Goal: Task Accomplishment & Management: Manage account settings

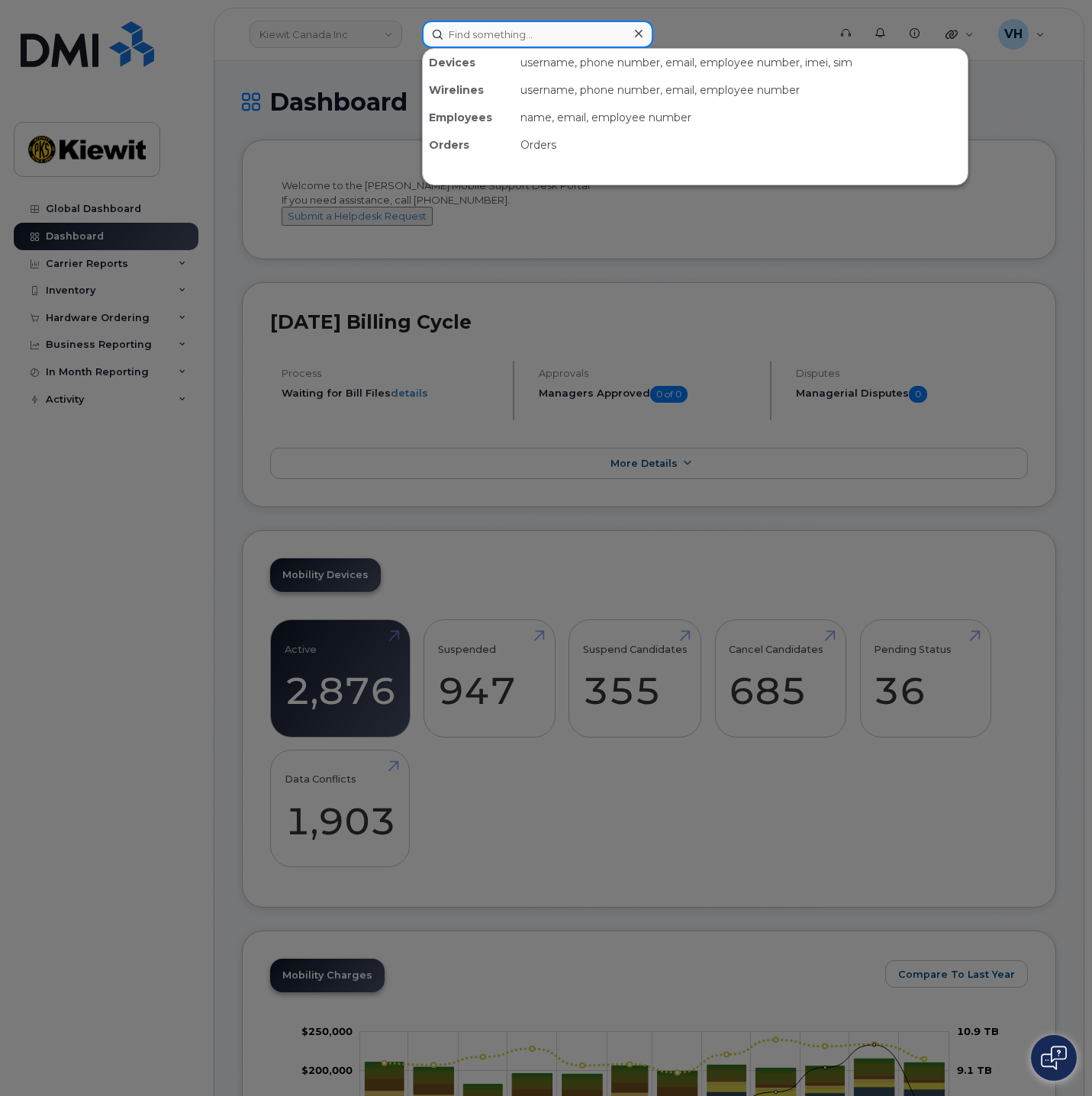
click at [547, 25] on input at bounding box center [537, 34] width 231 height 28
paste input "298853"
type input "298853"
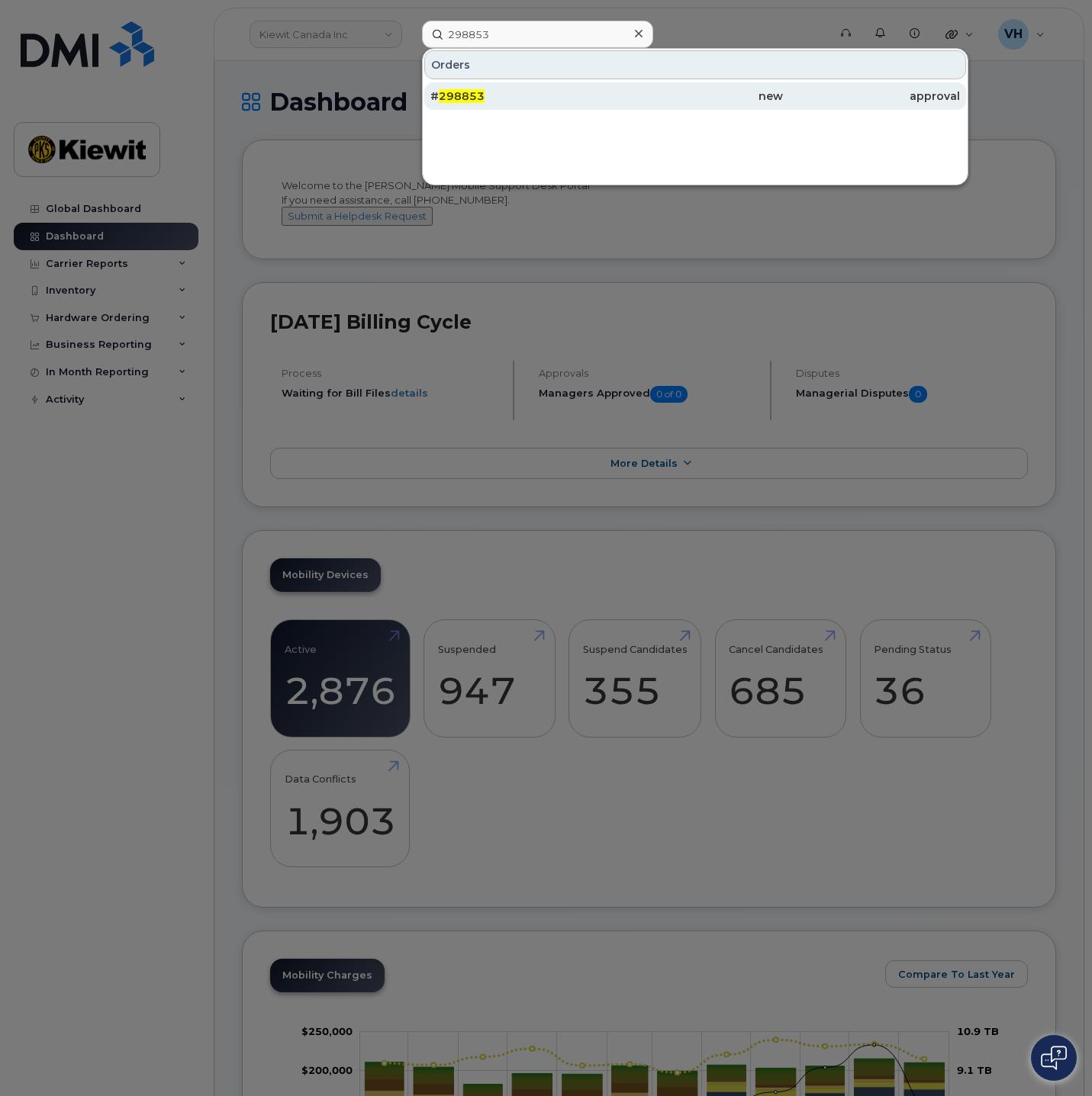
click at [469, 89] on span "298853" at bounding box center [462, 96] width 46 height 14
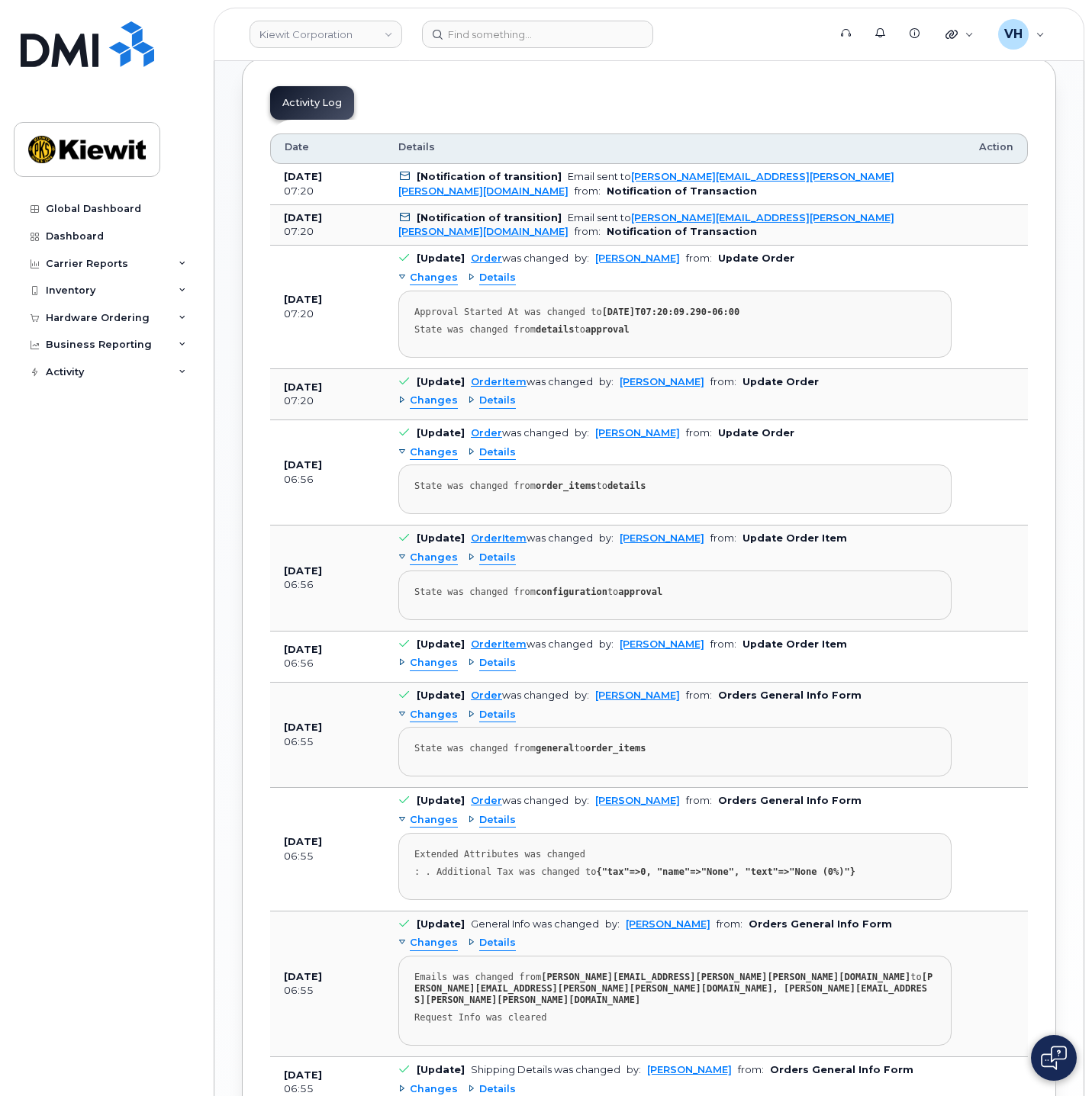
scroll to position [687, 0]
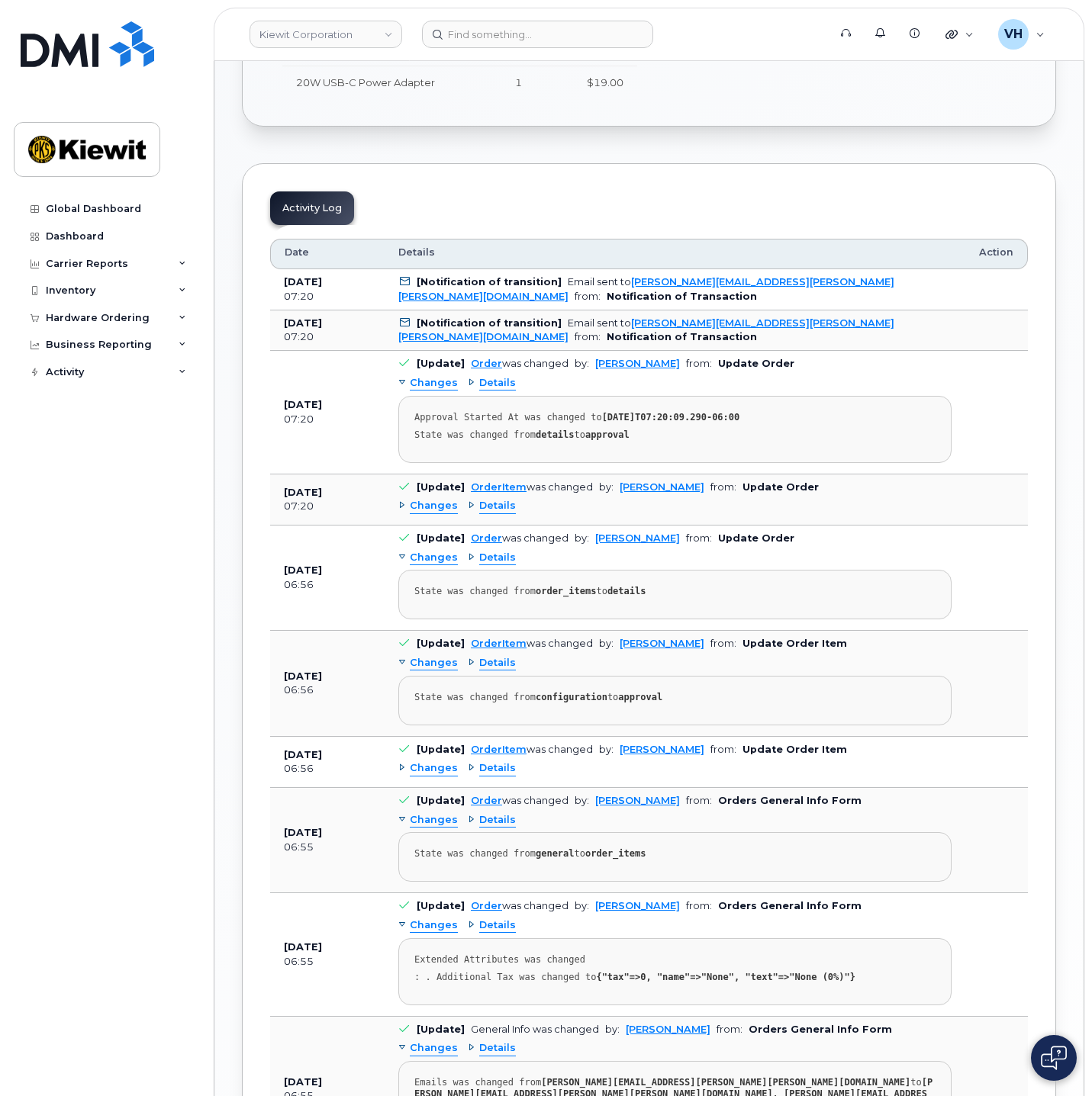
click at [503, 383] on span "Details" at bounding box center [497, 383] width 37 height 15
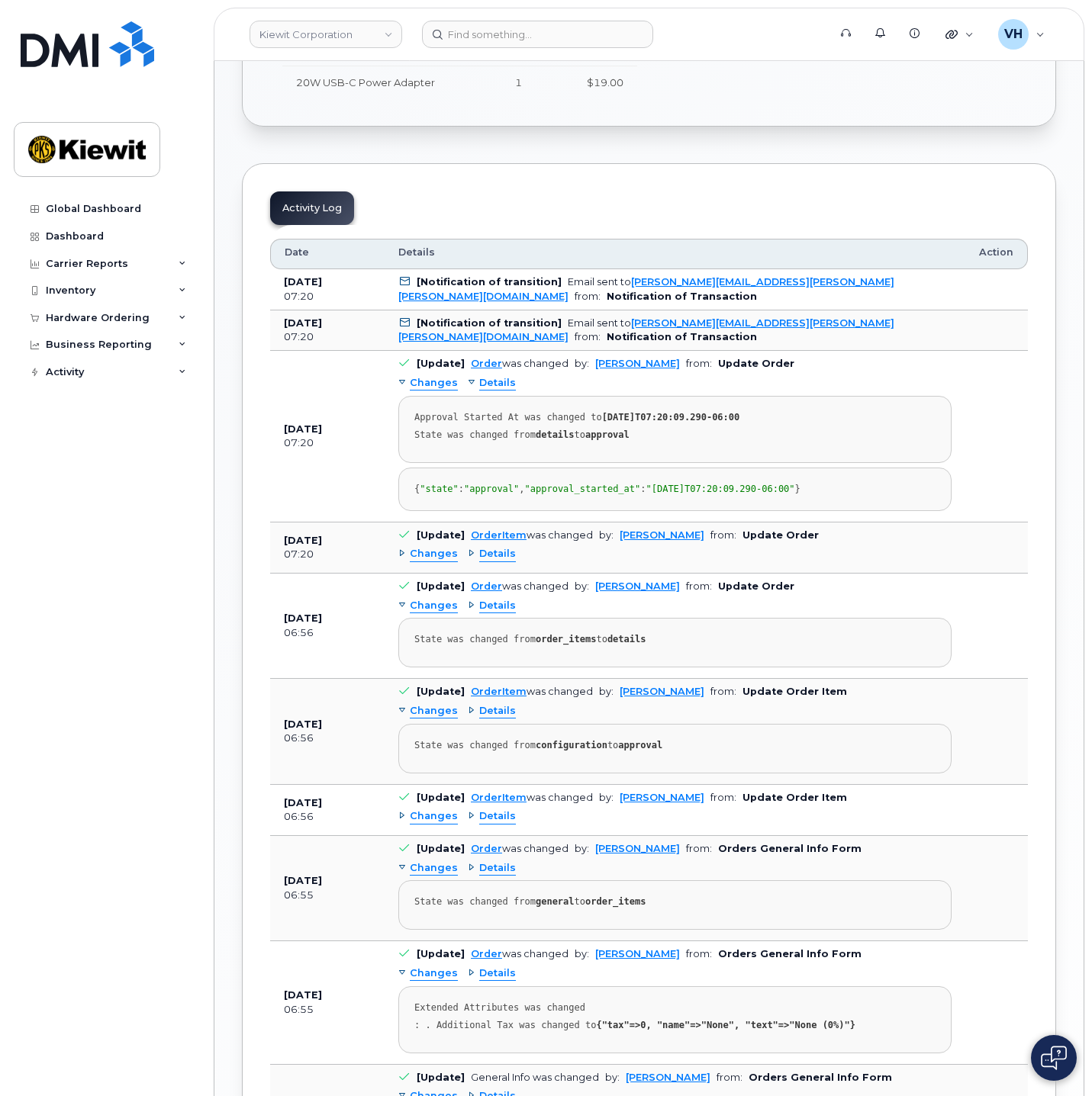
click at [503, 383] on span "Details" at bounding box center [497, 383] width 37 height 15
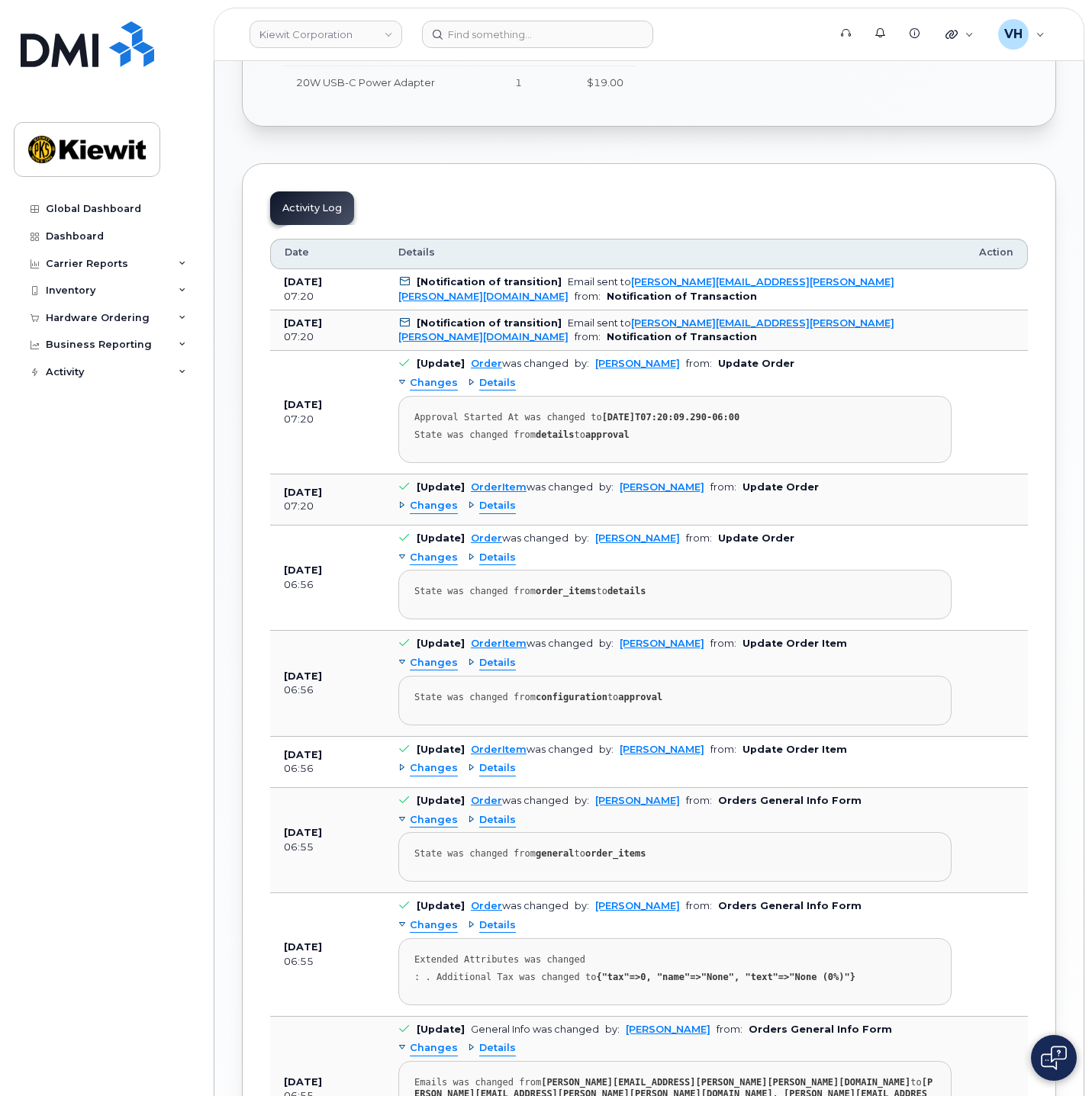
click at [426, 378] on span "Changes" at bounding box center [433, 383] width 48 height 15
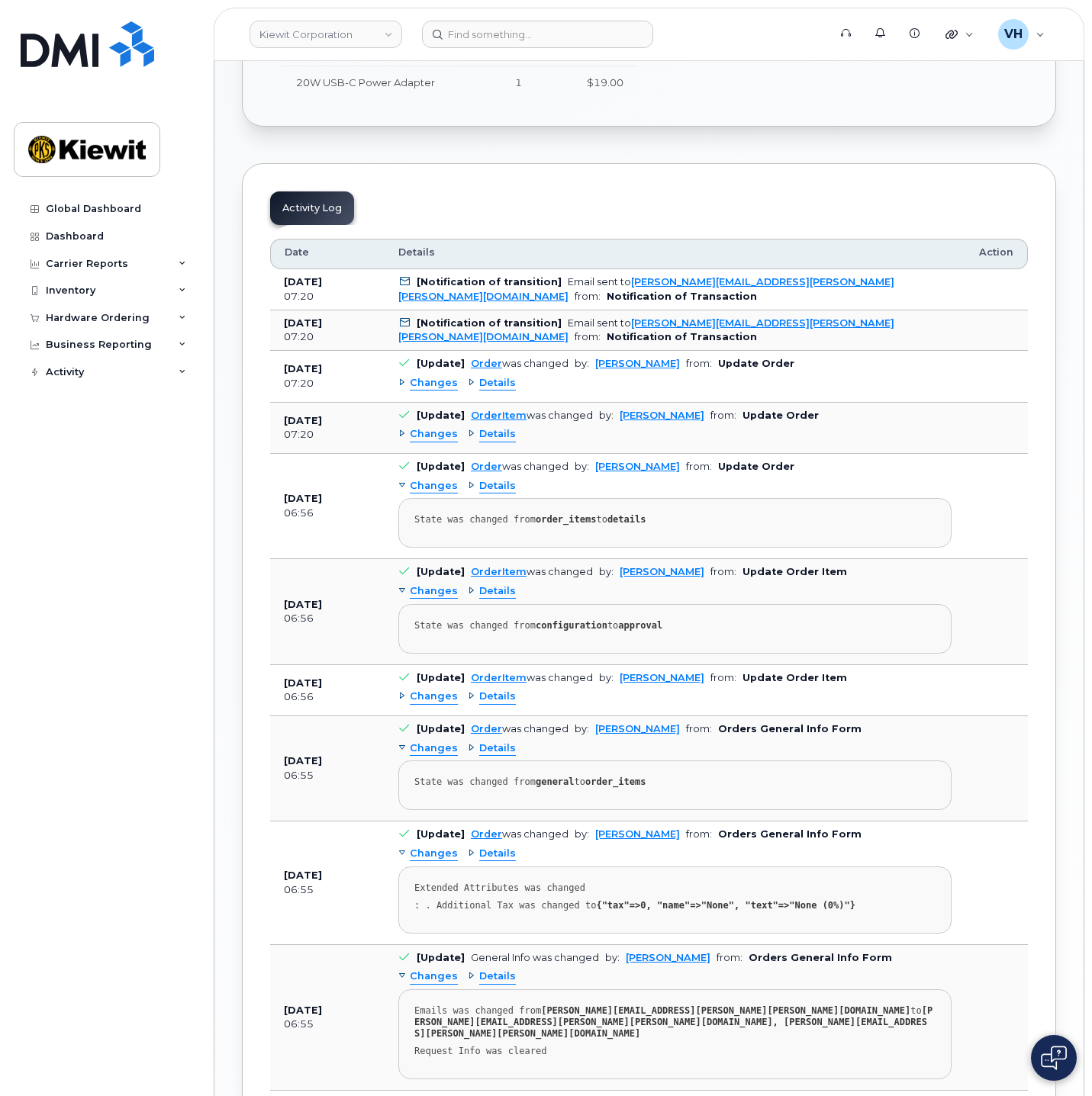
click at [428, 378] on span "Changes" at bounding box center [433, 383] width 48 height 15
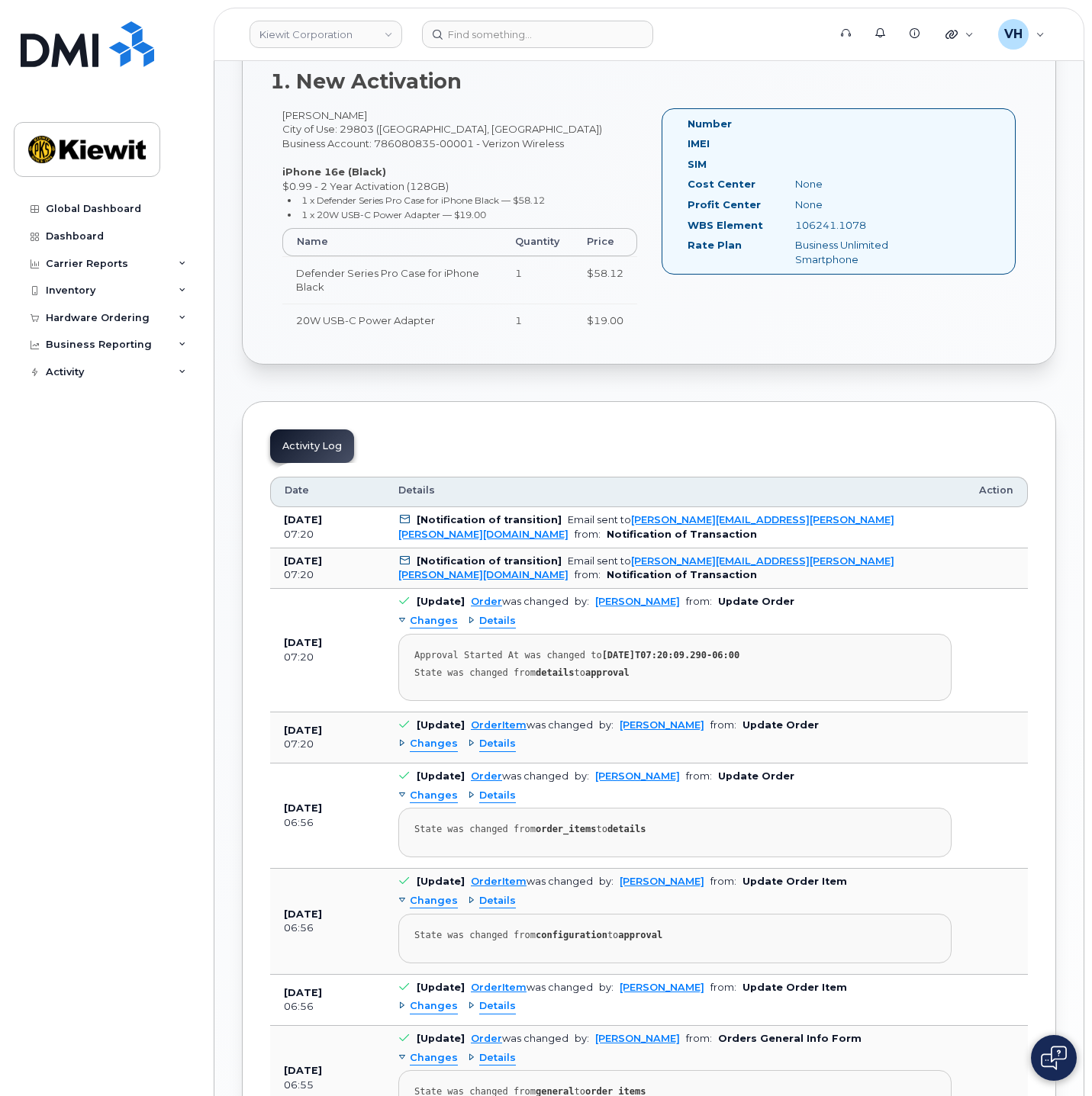
scroll to position [458, 0]
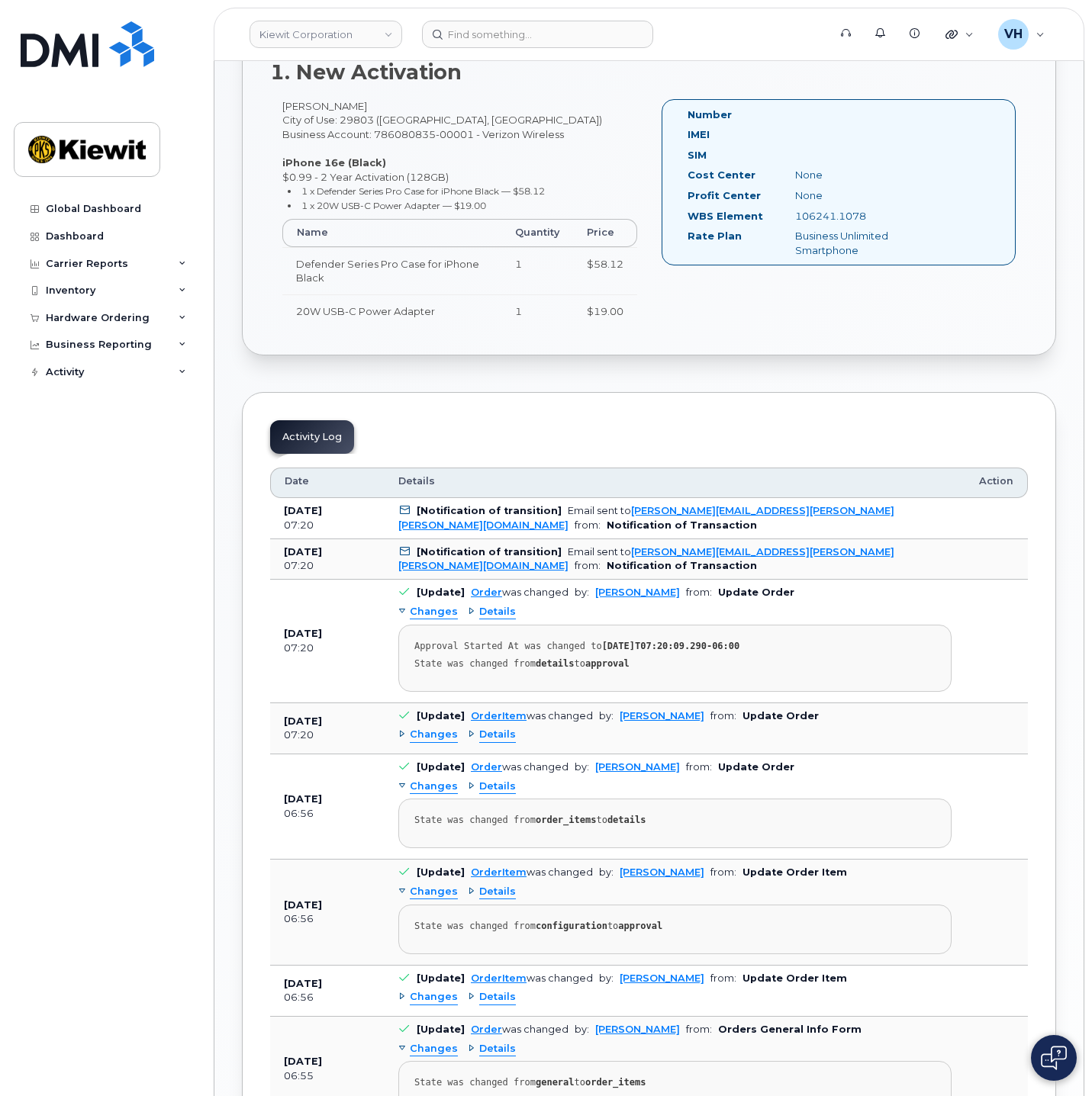
click at [719, 661] on div "State was changed from details to approval" at bounding box center [675, 664] width 521 height 11
click at [322, 632] on b "[DATE]" at bounding box center [303, 634] width 38 height 11
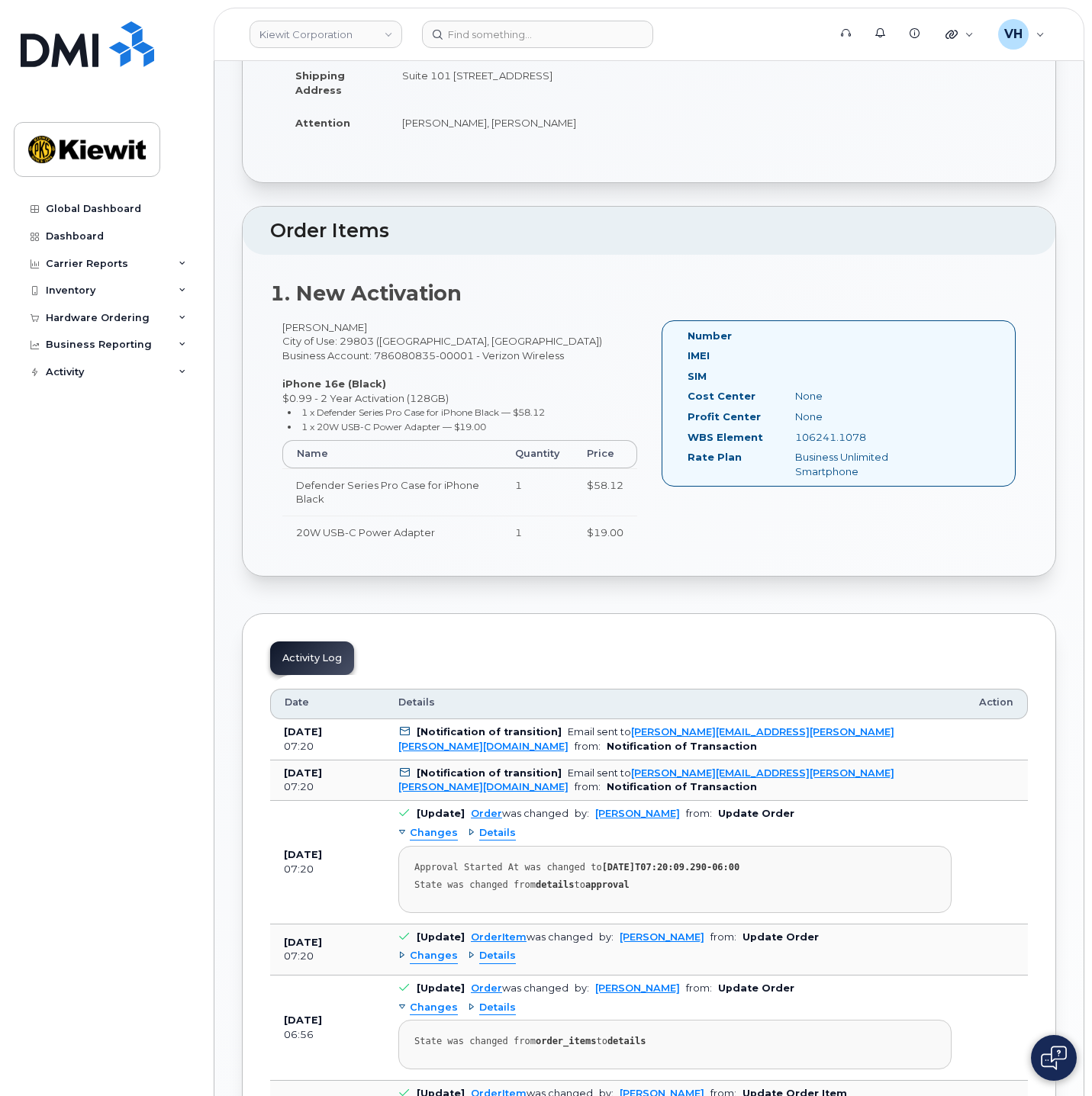
scroll to position [0, 0]
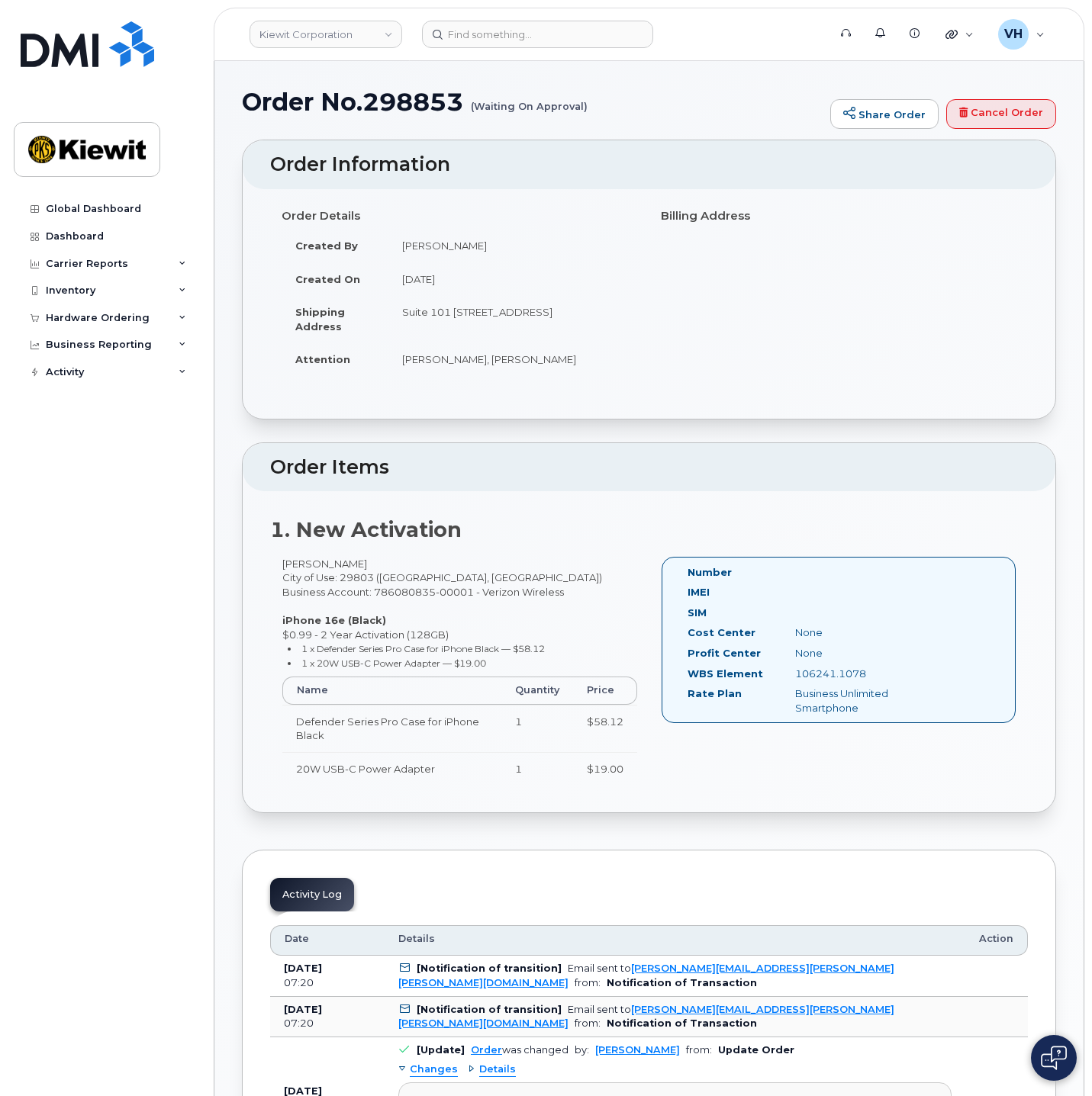
click at [421, 110] on h1 "Order No.298853 (Waiting On Approval)" at bounding box center [531, 101] width 580 height 27
copy h1 "298853"
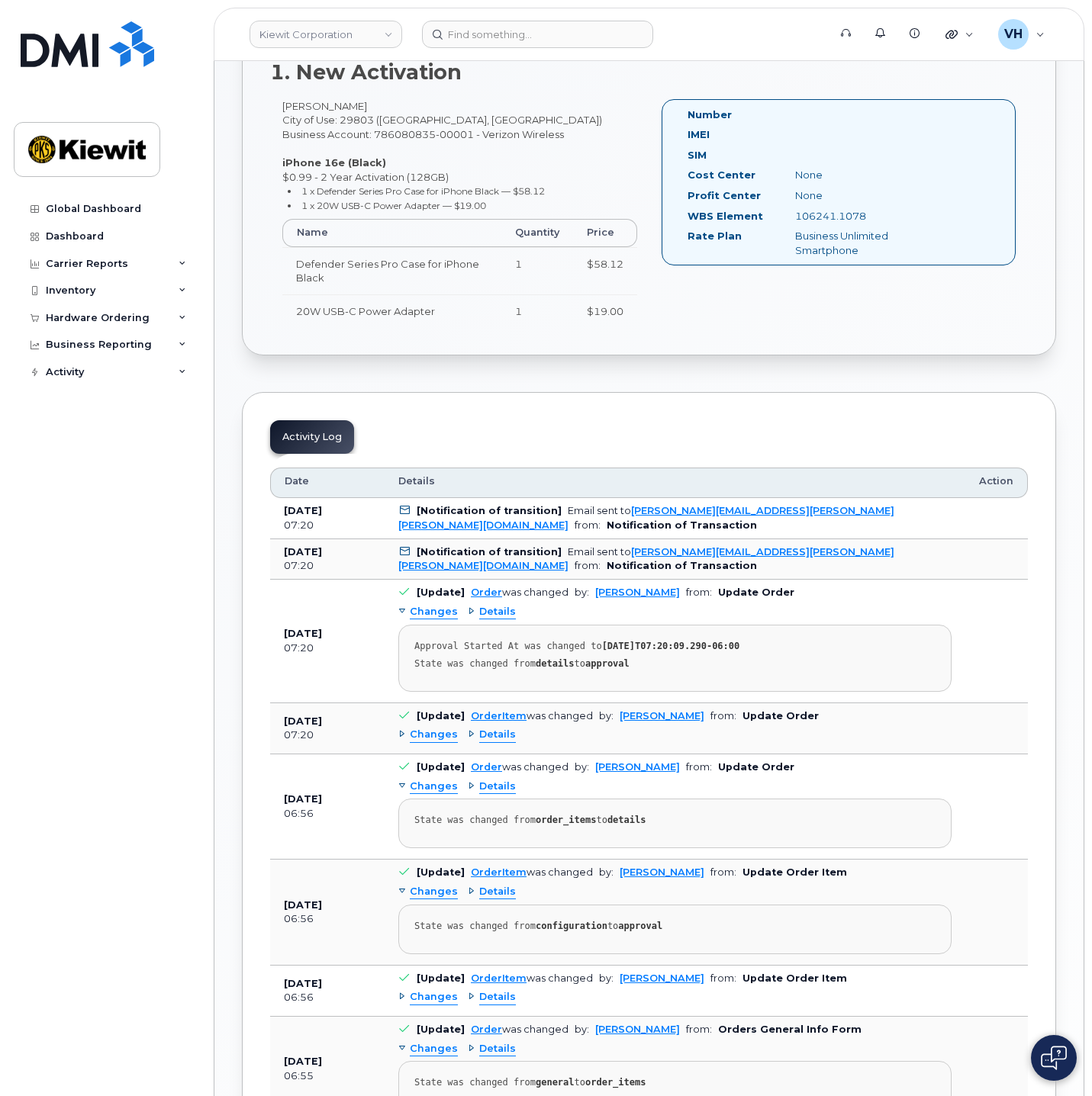
click at [805, 347] on div "1. New Activation [PERSON_NAME] City of Use: 29803 ([GEOGRAPHIC_DATA], [GEOGRAP…" at bounding box center [648, 194] width 813 height 321
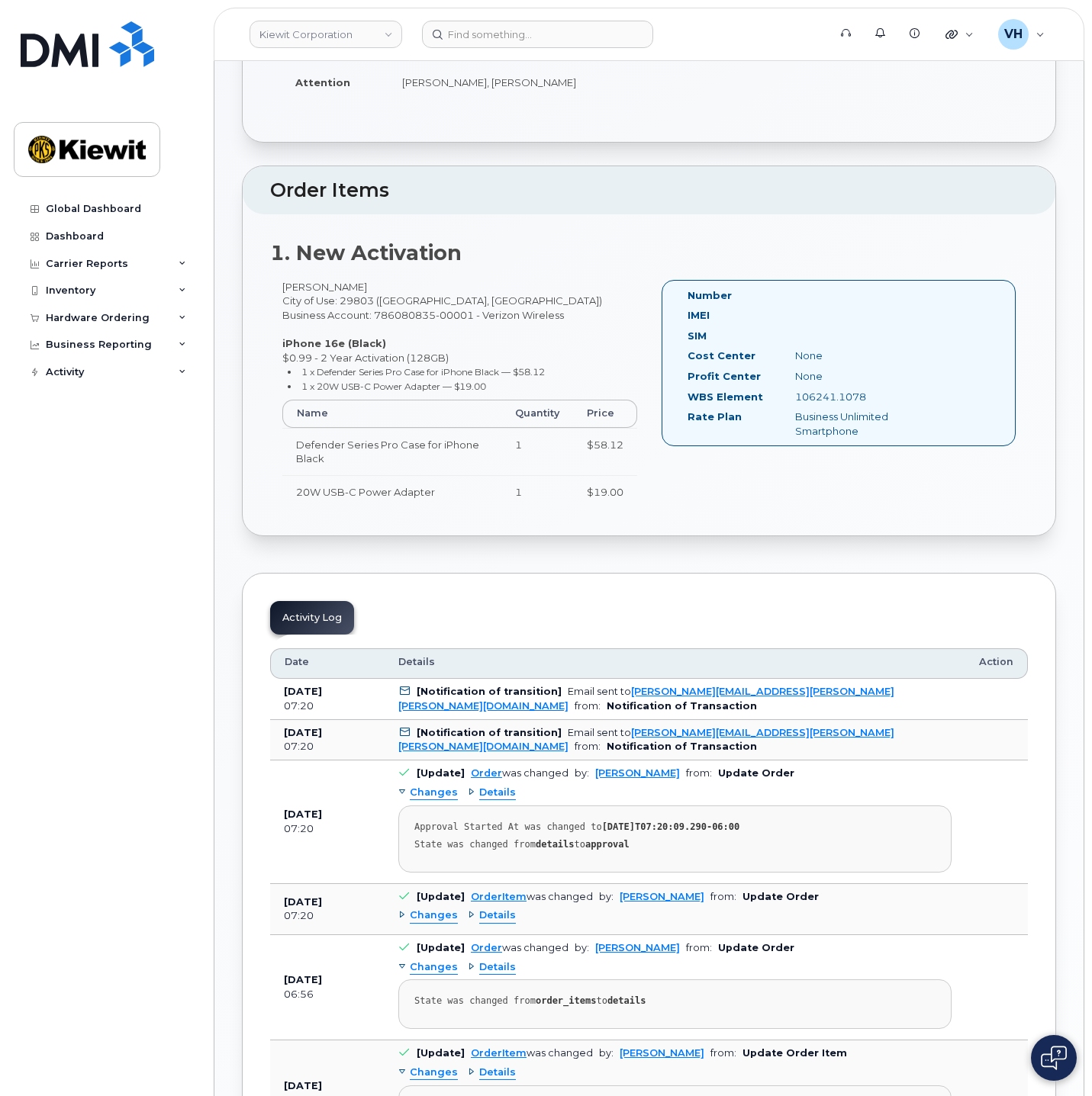
scroll to position [266, 0]
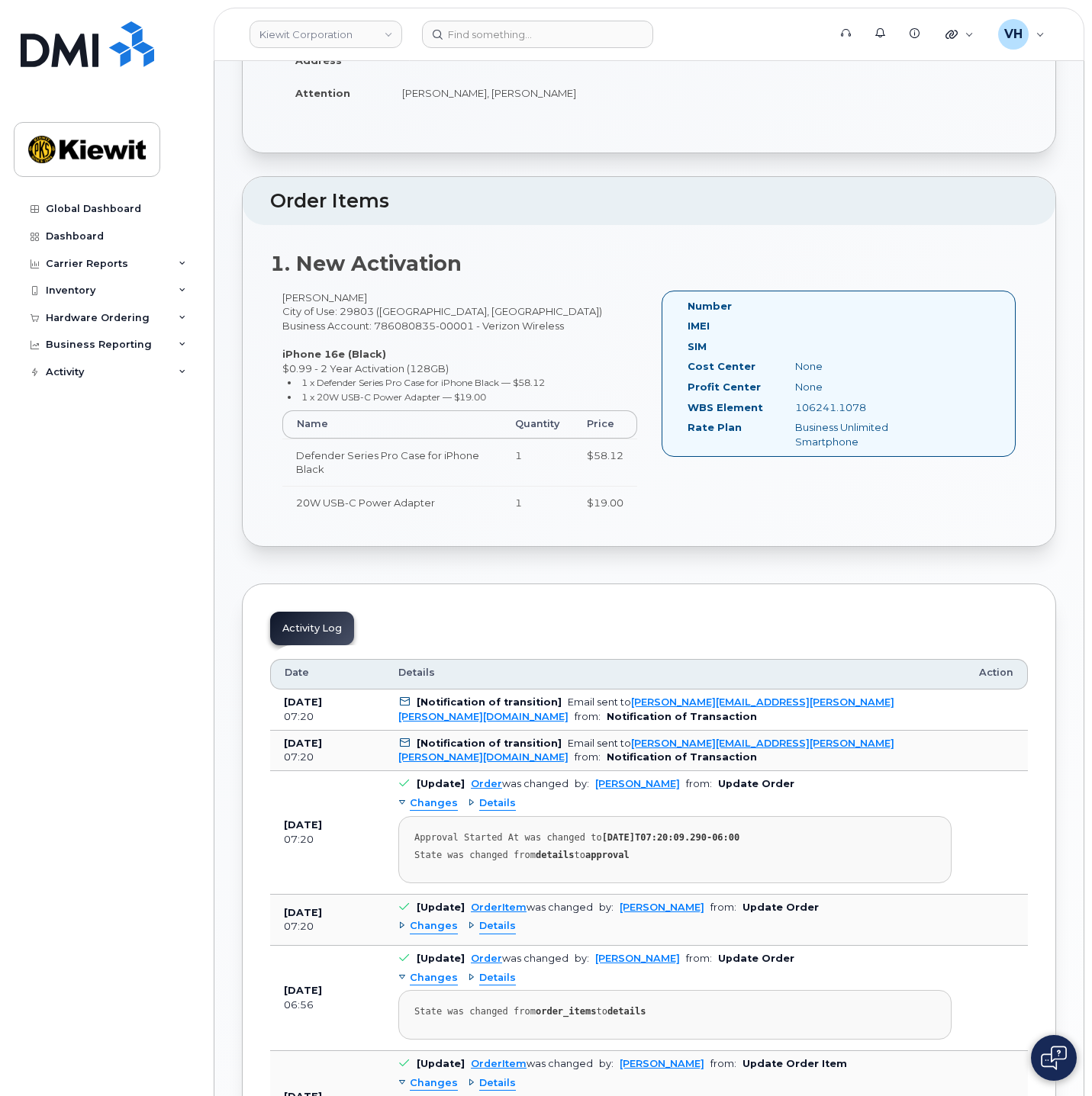
click at [318, 623] on div "Activity Log" at bounding box center [312, 628] width 84 height 34
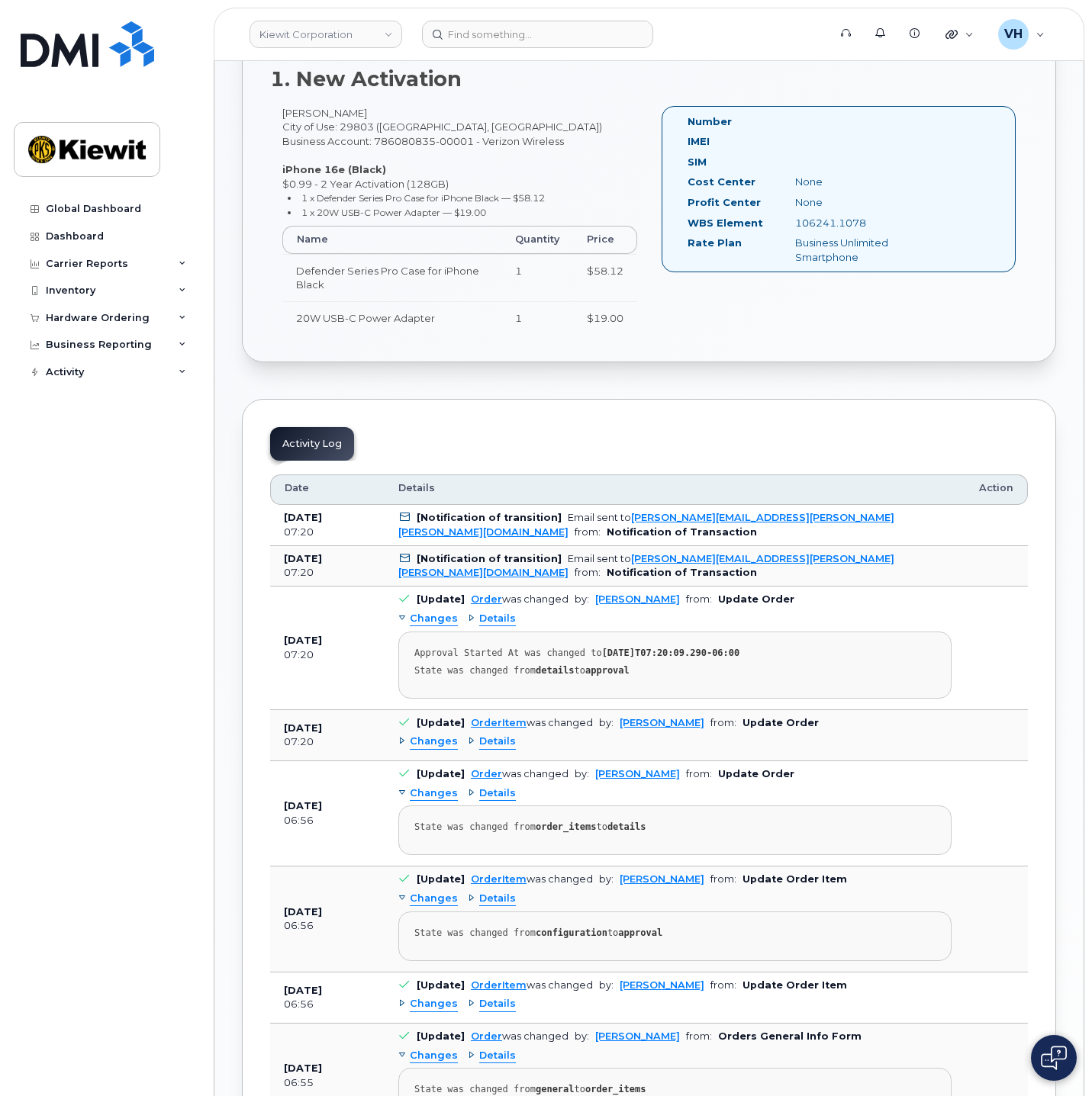
scroll to position [495, 0]
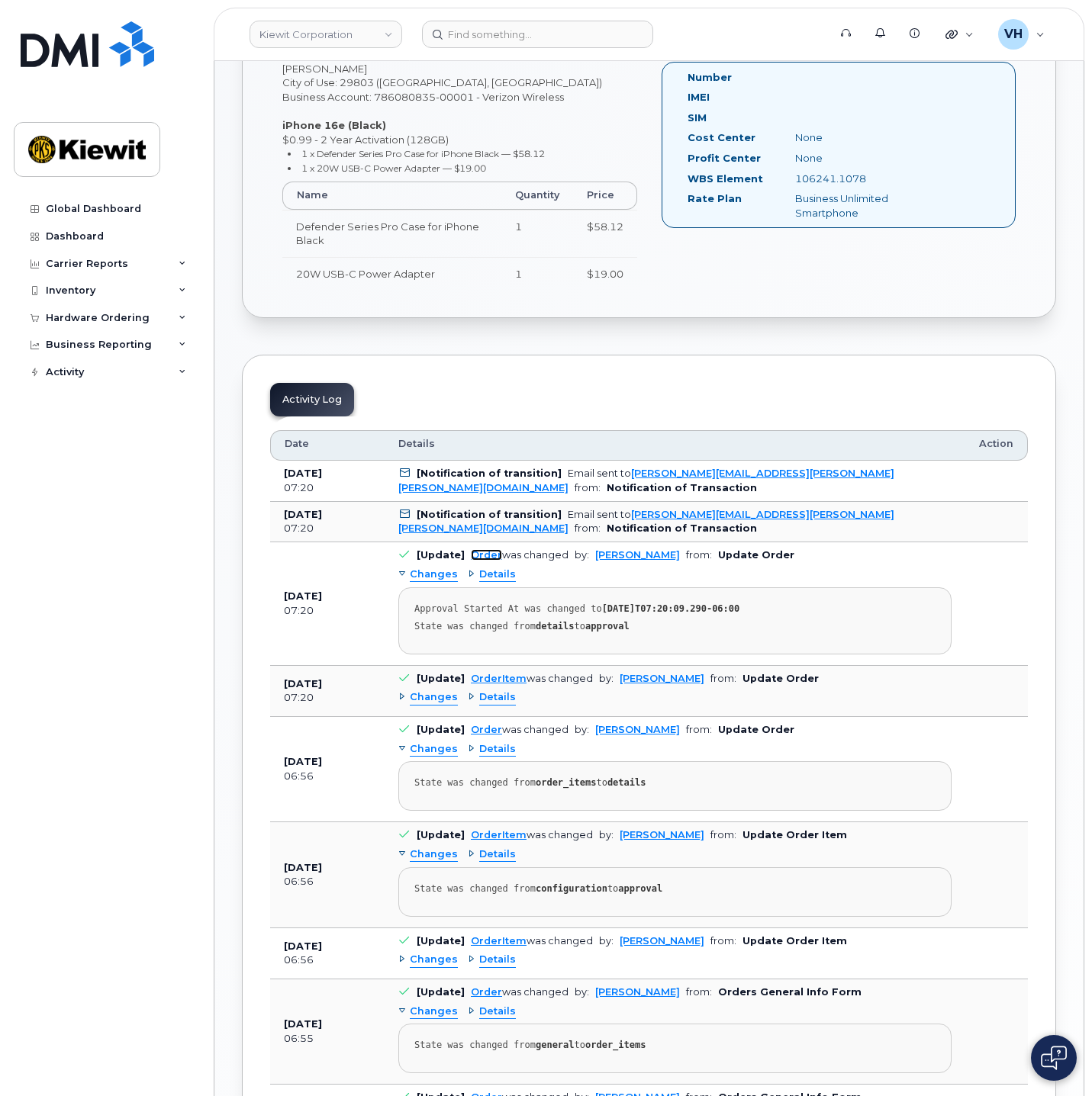
click at [479, 552] on link "Order" at bounding box center [486, 555] width 31 height 11
click at [481, 552] on link "Order" at bounding box center [486, 555] width 31 height 11
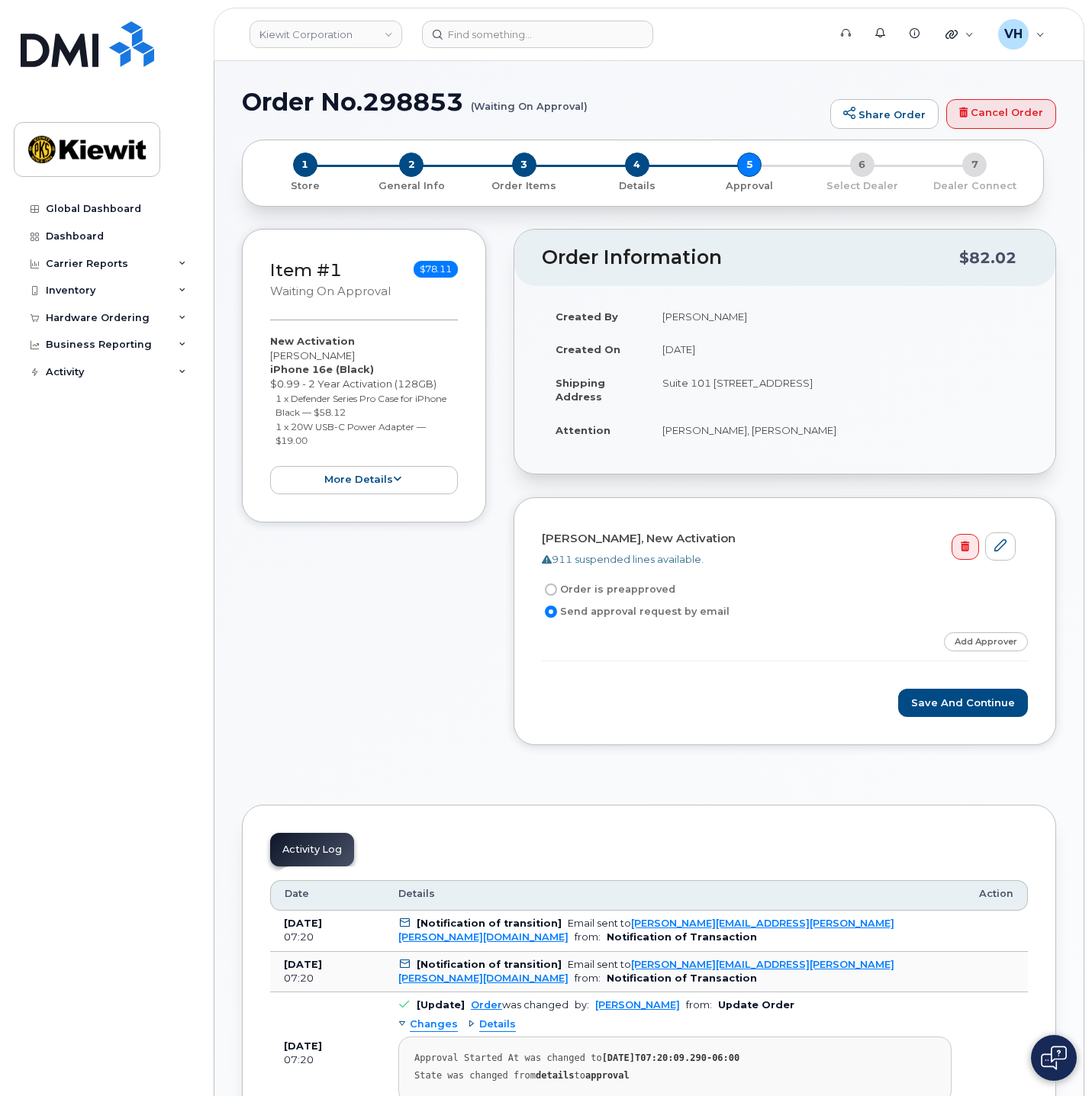
click at [616, 627] on form "Edwin Harrell, New Activation 911 suspended lines available. Order is preapprov…" at bounding box center [785, 621] width 486 height 192
click at [801, 643] on div "Step-by-step approvals: Approved Add Approver" at bounding box center [785, 647] width 486 height 29
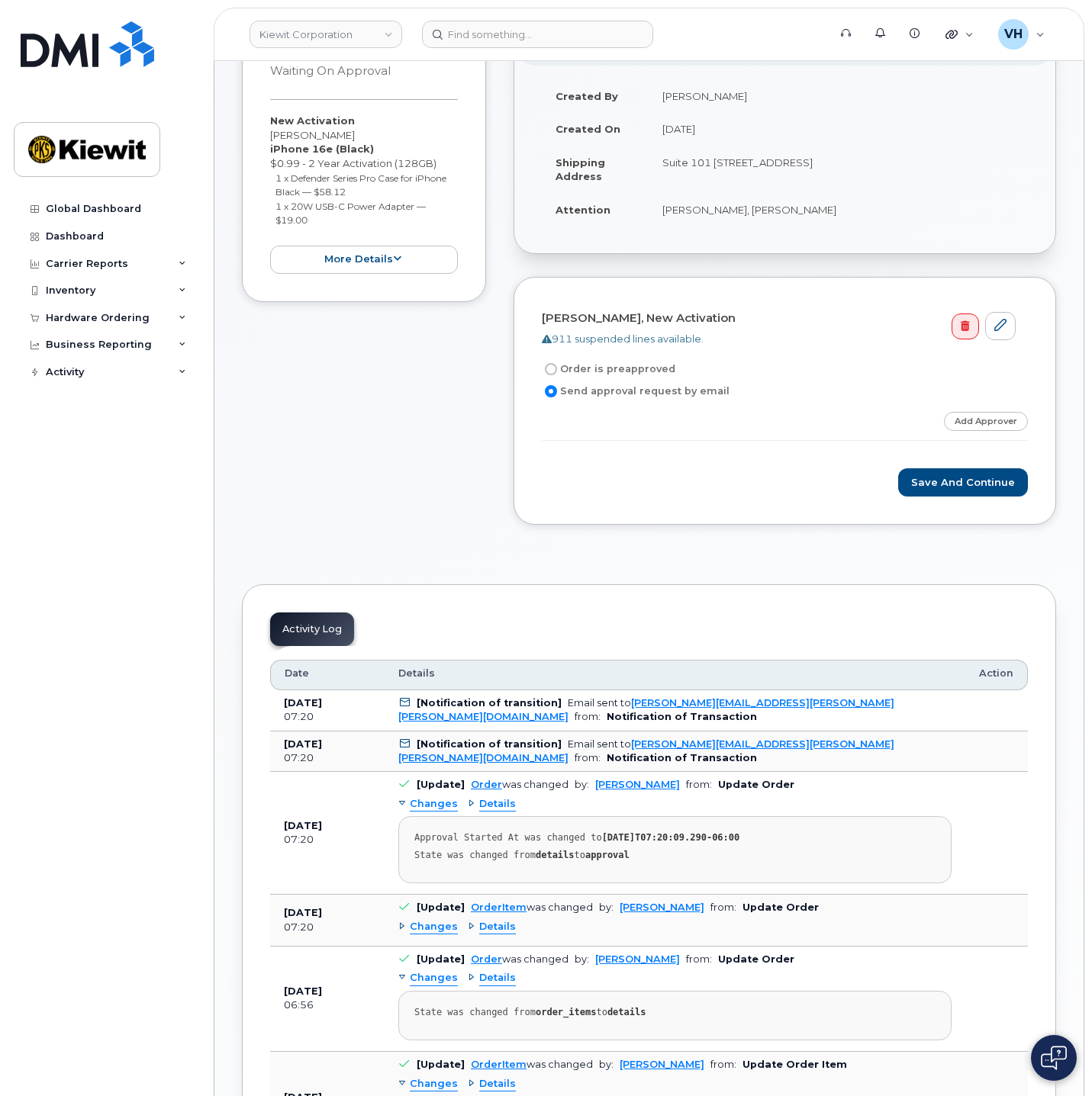
scroll to position [343, 0]
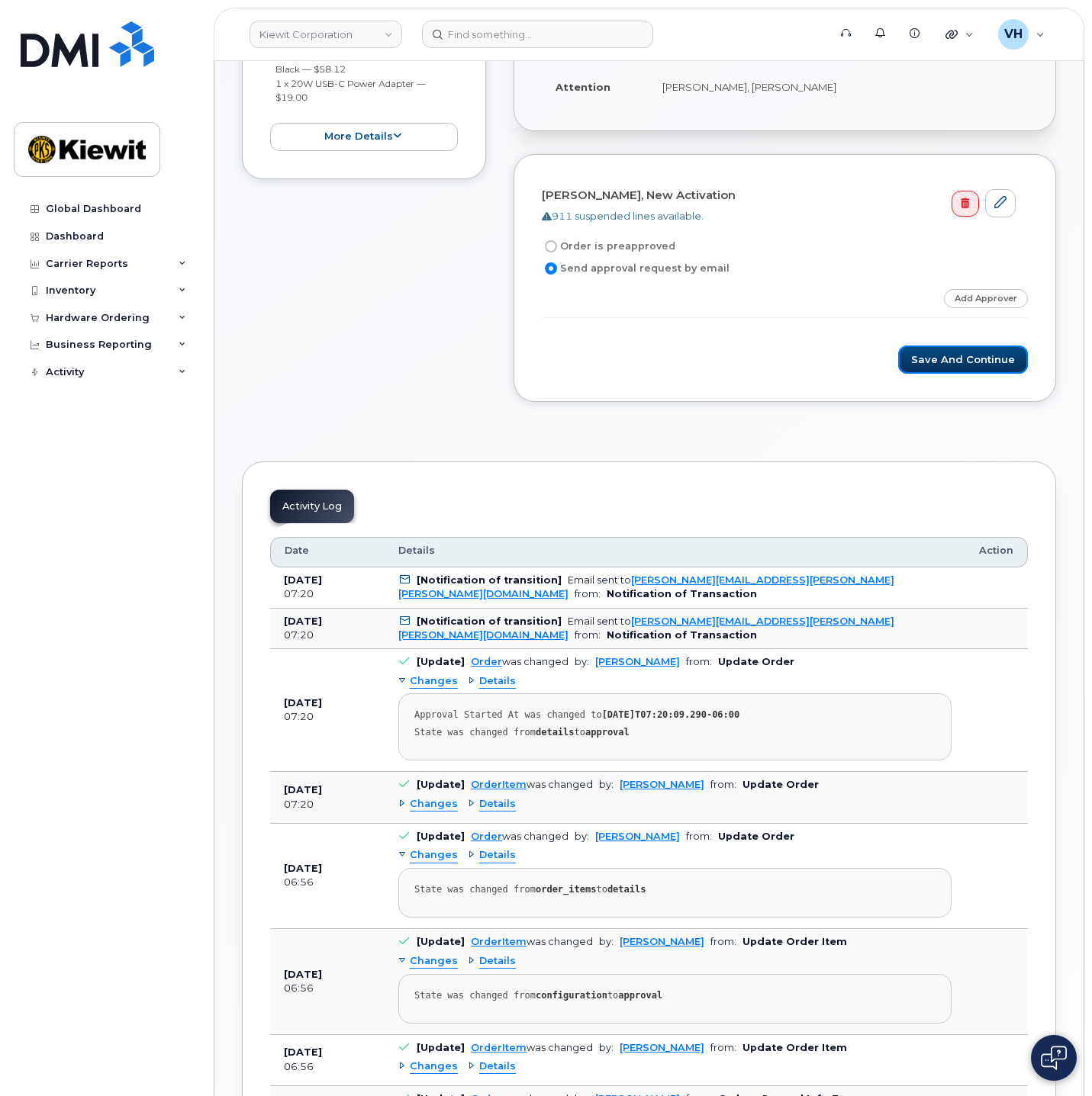
drag, startPoint x: 998, startPoint y: 361, endPoint x: 778, endPoint y: 291, distance: 230.9
click at [778, 291] on form "Edwin Harrell, New Activation 911 suspended lines available. Order is preapprov…" at bounding box center [785, 278] width 486 height 192
click at [972, 291] on link "Add Approver" at bounding box center [986, 298] width 84 height 19
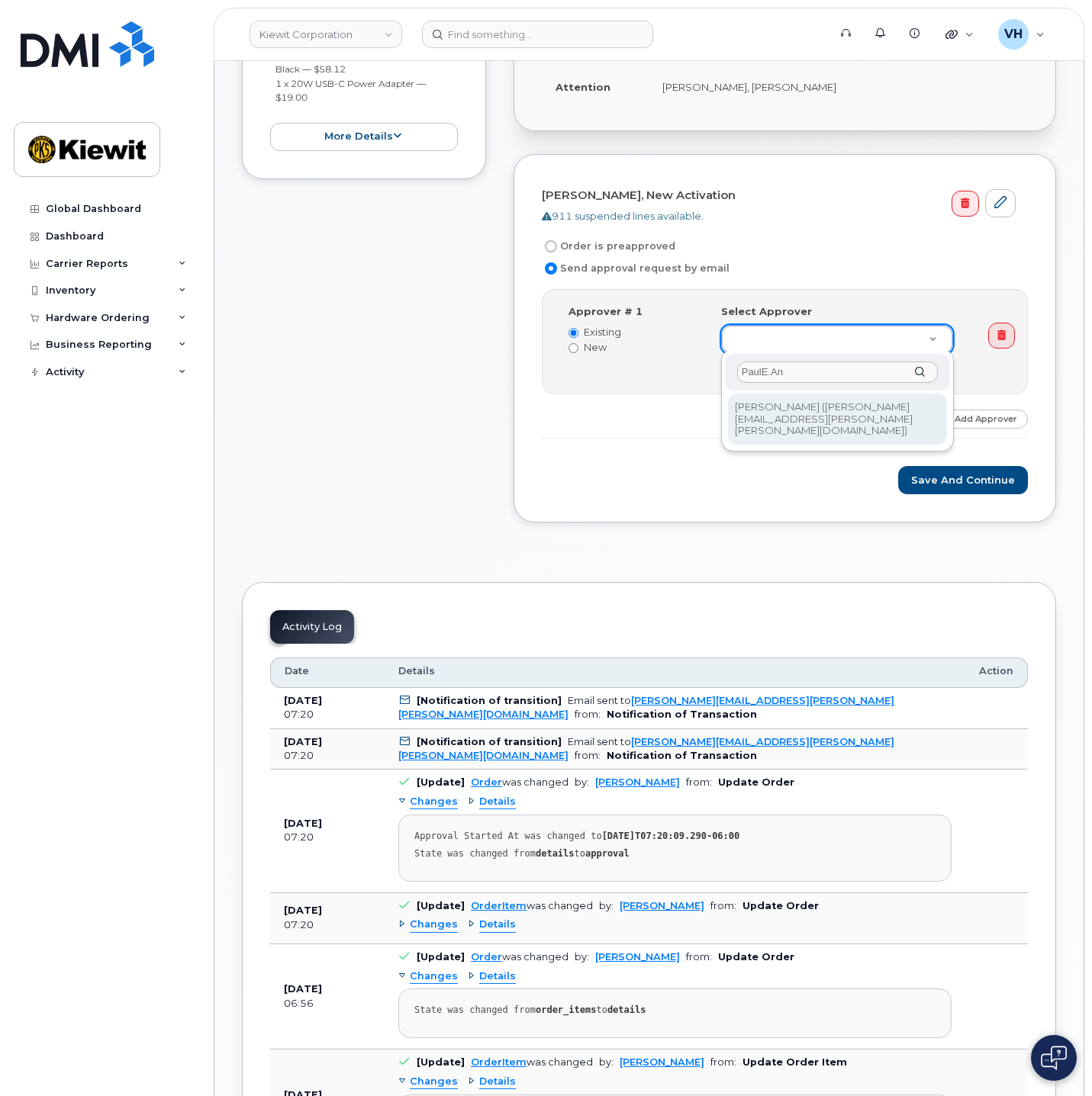
type input "PaulE.An"
type input "2146672"
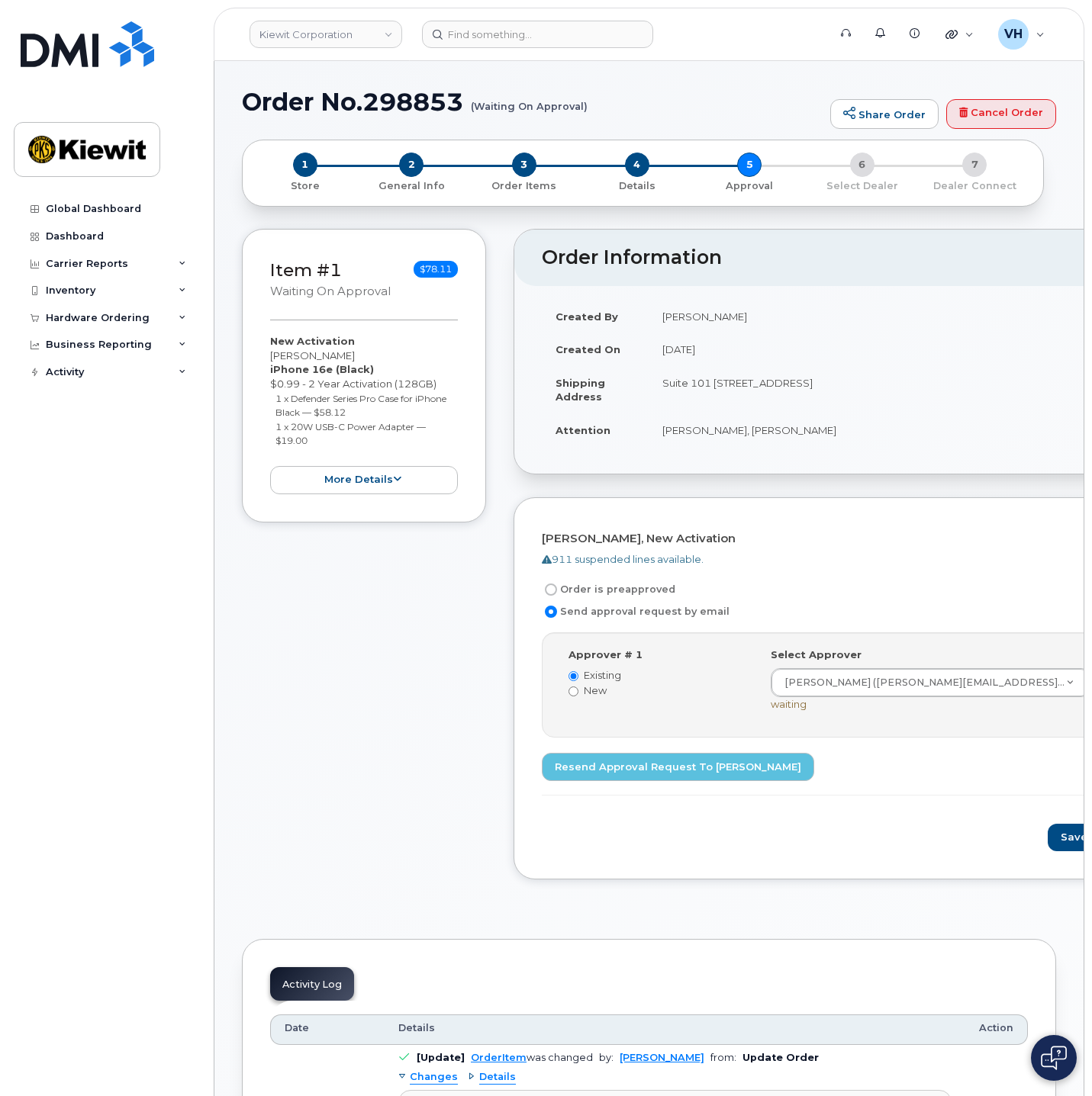
click at [288, 701] on div "Item #1 Waiting On Approval $78.11 New Activation Edwin Harrell iPhone 16e (Bla…" at bounding box center [363, 566] width 244 height 674
